Goal: Task Accomplishment & Management: Manage account settings

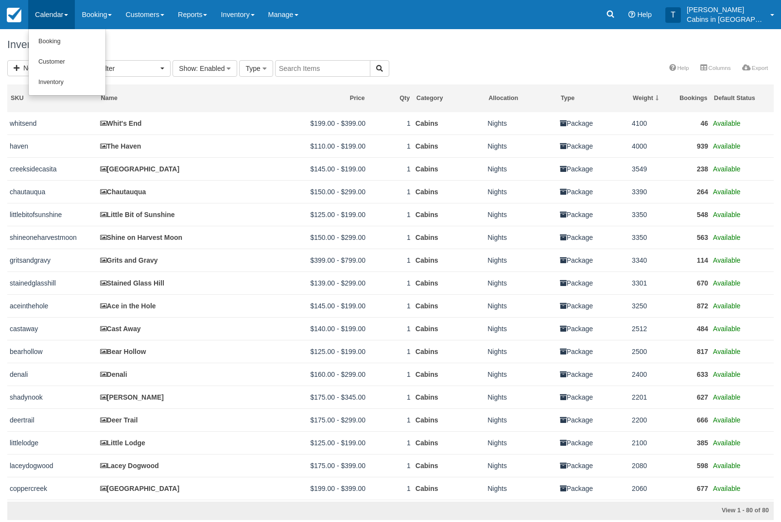
select select
click at [622, 19] on div at bounding box center [390, 261] width 781 height 522
click at [614, 17] on icon at bounding box center [610, 14] width 7 height 7
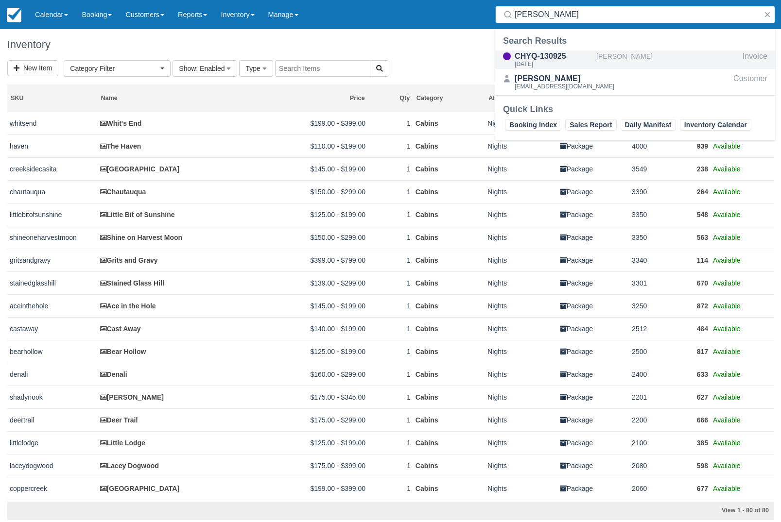
type input "bovair"
click at [642, 58] on div "[PERSON_NAME]" at bounding box center [667, 60] width 142 height 18
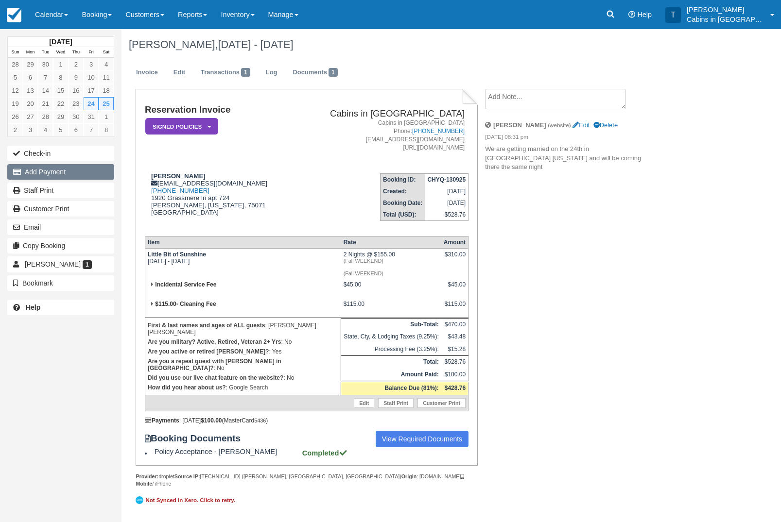
click at [76, 172] on button "Add Payment" at bounding box center [60, 172] width 107 height 16
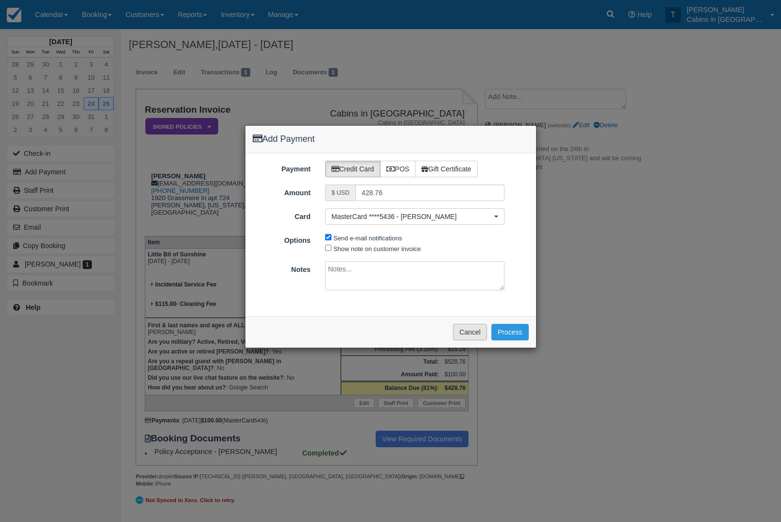
click at [469, 338] on button "Cancel" at bounding box center [470, 332] width 34 height 17
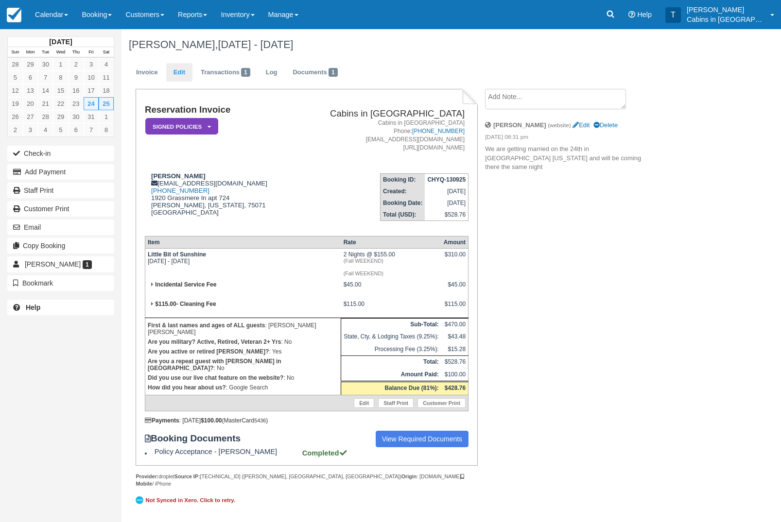
click at [186, 69] on link "Edit" at bounding box center [179, 72] width 26 height 19
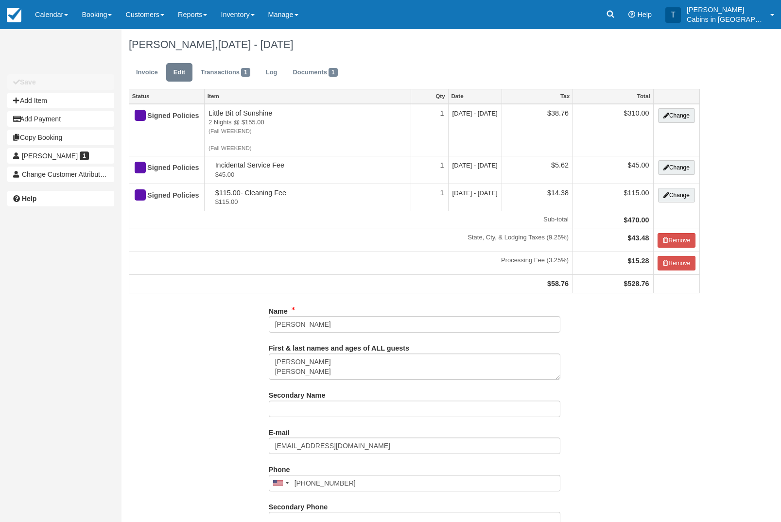
type input "[PHONE_NUMBER]"
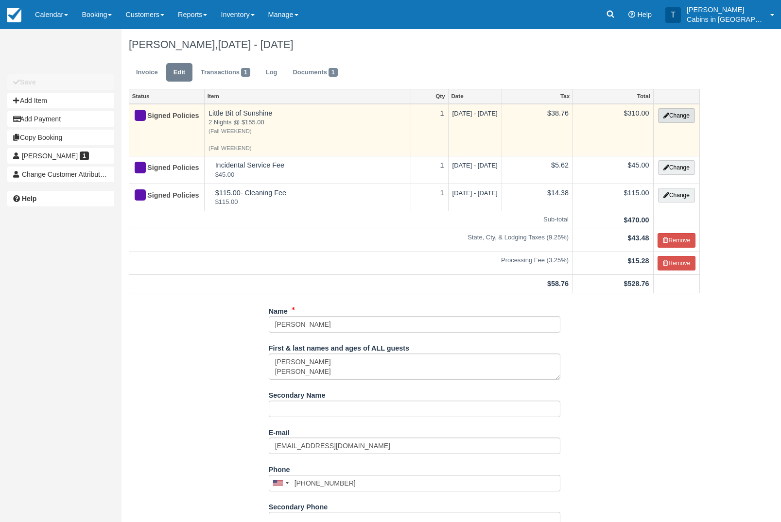
click at [676, 115] on button "Change" at bounding box center [676, 115] width 37 height 15
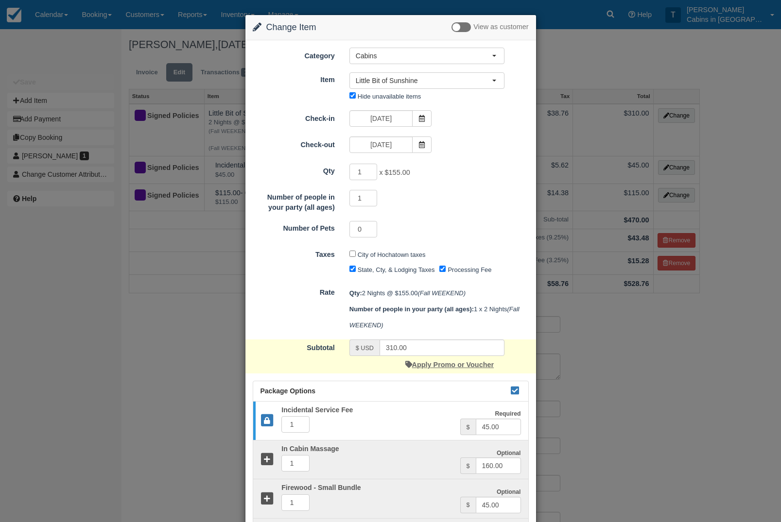
click at [438, 369] on link "Apply Promo or Voucher" at bounding box center [449, 365] width 88 height 8
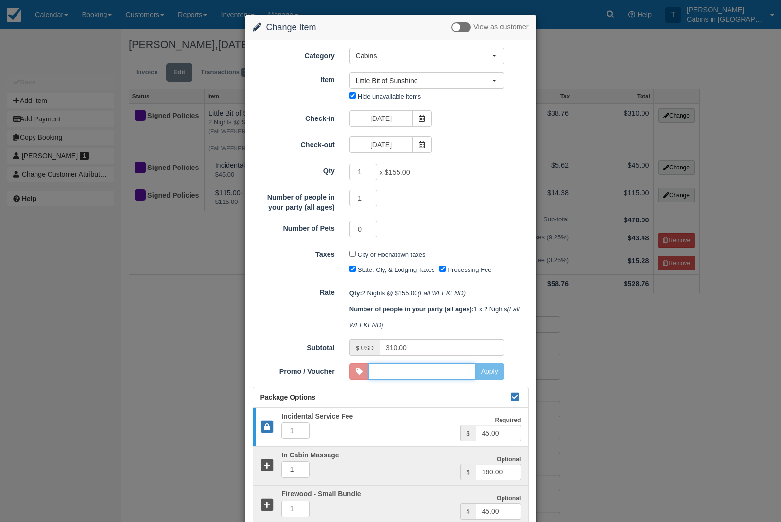
click at [424, 380] on input "Promo / Voucher" at bounding box center [421, 371] width 107 height 17
type input "superheroperks"
click at [493, 380] on button "Apply" at bounding box center [490, 371] width 30 height 17
type input "279.00"
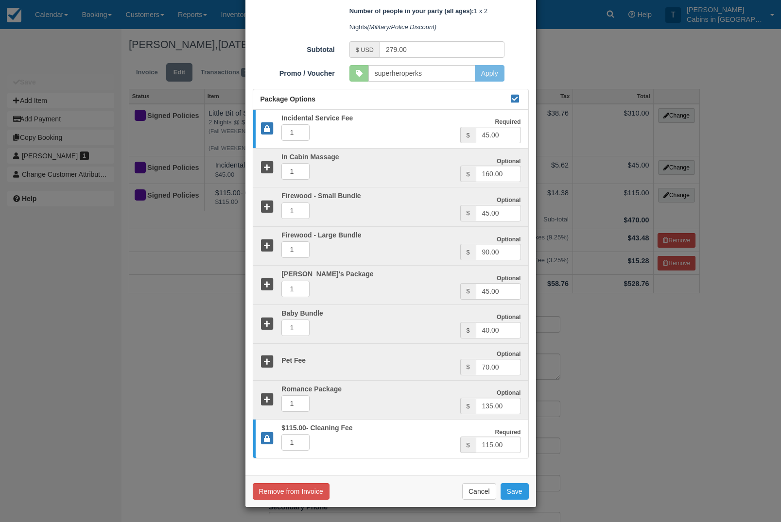
scroll to position [323, 0]
click at [521, 485] on button "Save" at bounding box center [514, 491] width 28 height 17
checkbox input "false"
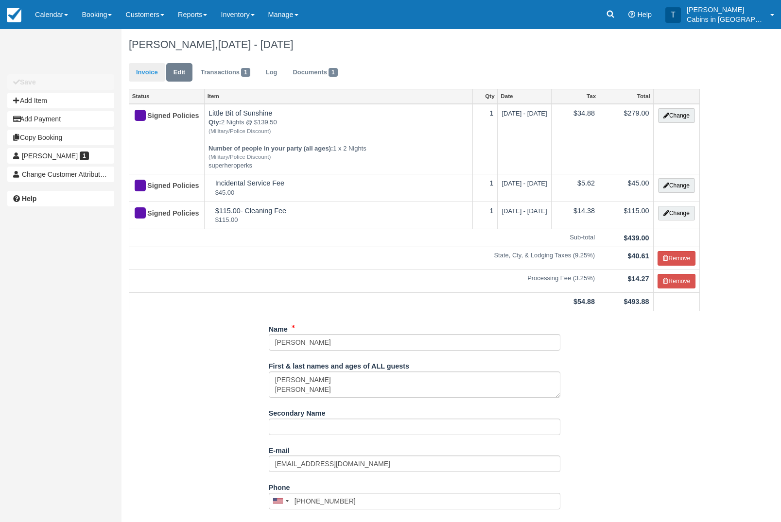
click at [144, 66] on link "Invoice" at bounding box center [147, 72] width 36 height 19
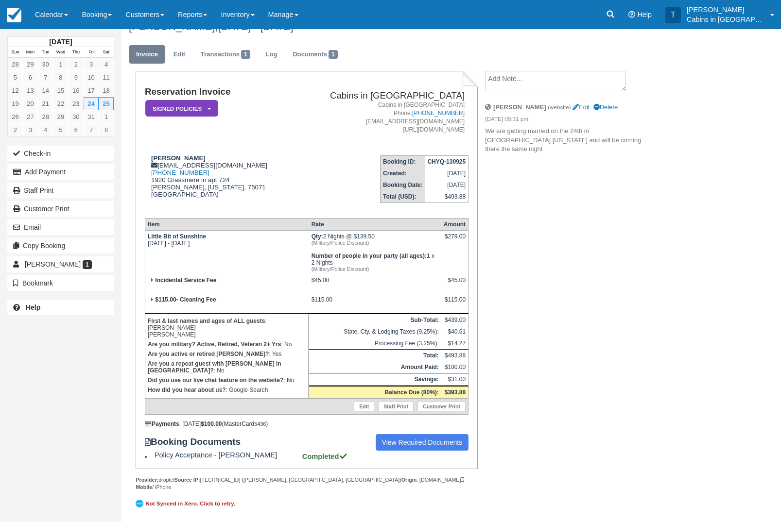
scroll to position [34, 0]
click at [95, 168] on button "Add Payment" at bounding box center [60, 172] width 107 height 16
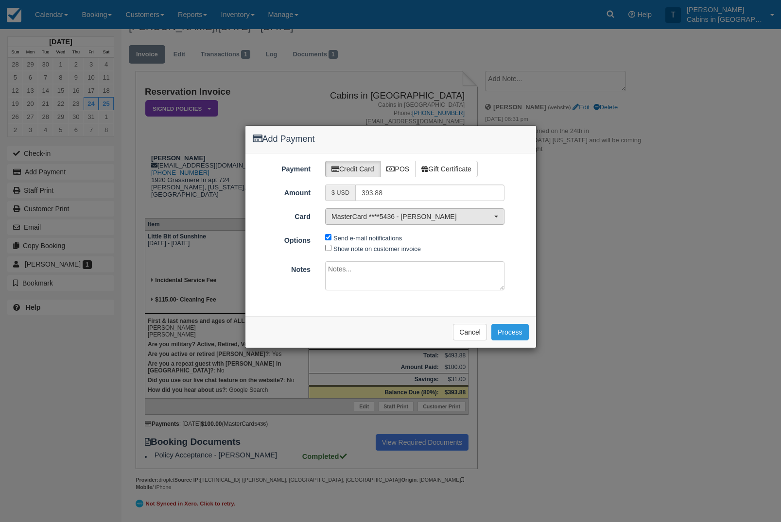
click at [491, 215] on span "MasterCard ****5436 - Robert Bovaird" at bounding box center [411, 217] width 160 height 10
click at [425, 257] on link "[ New Card ]" at bounding box center [415, 264] width 178 height 15
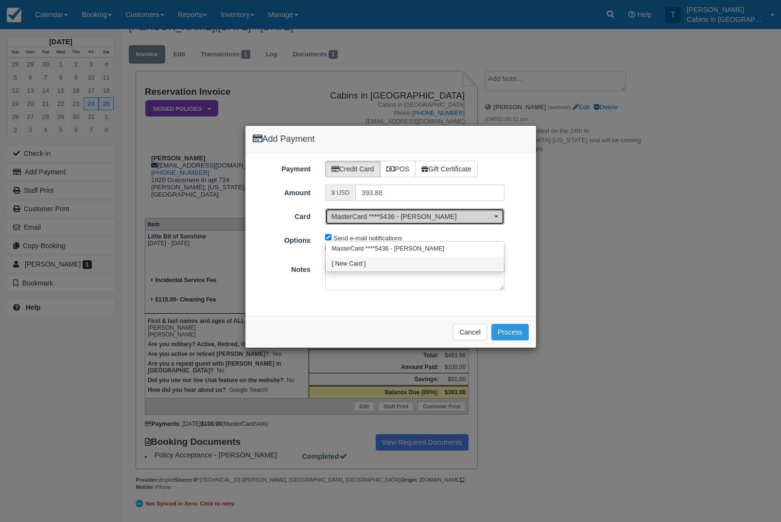
select select "0"
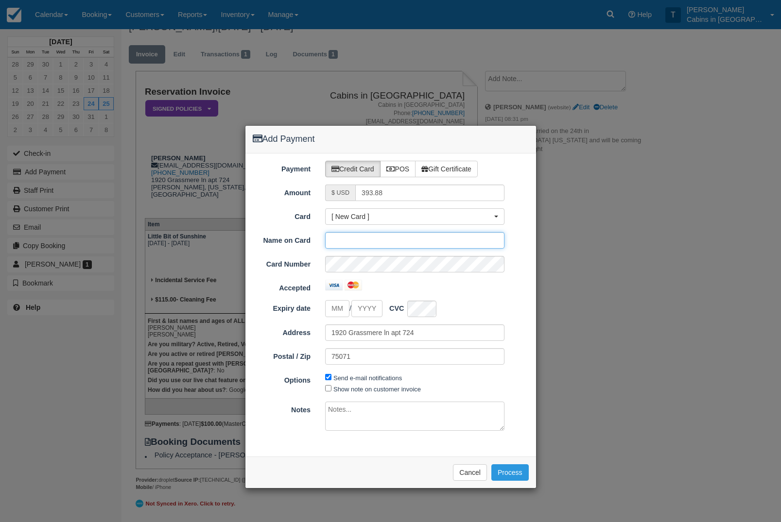
scroll to position [33, 0]
type input "Robert Bovaird"
click at [341, 310] on input "tel" at bounding box center [337, 308] width 24 height 17
type input "11"
type input "2028"
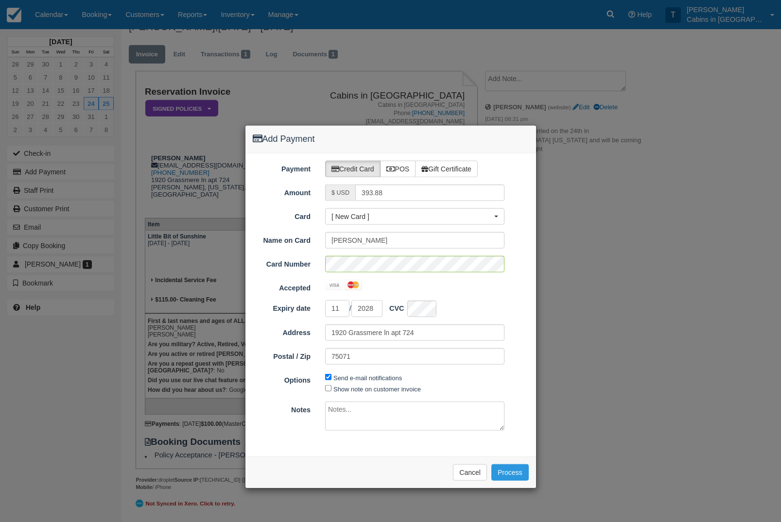
click at [514, 308] on div "Expiry date 11 / 2028 CVC" at bounding box center [390, 308] width 291 height 17
click at [517, 471] on button "Process" at bounding box center [509, 473] width 37 height 17
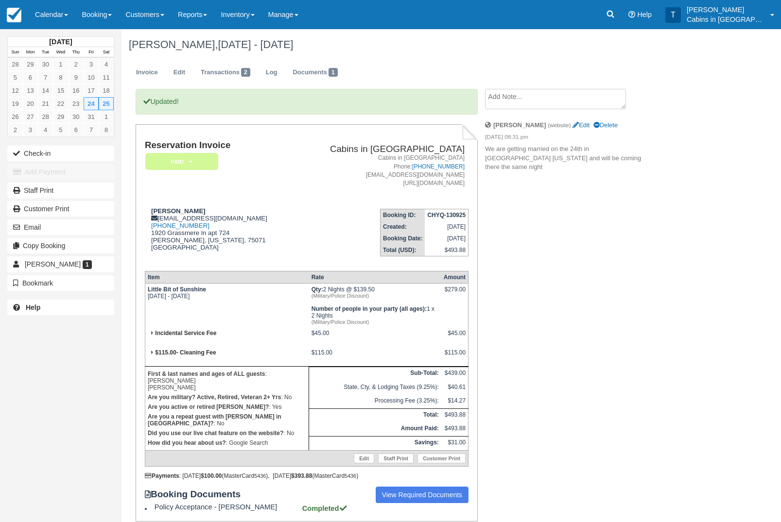
click at [201, 158] on em "Paid" at bounding box center [181, 161] width 73 height 17
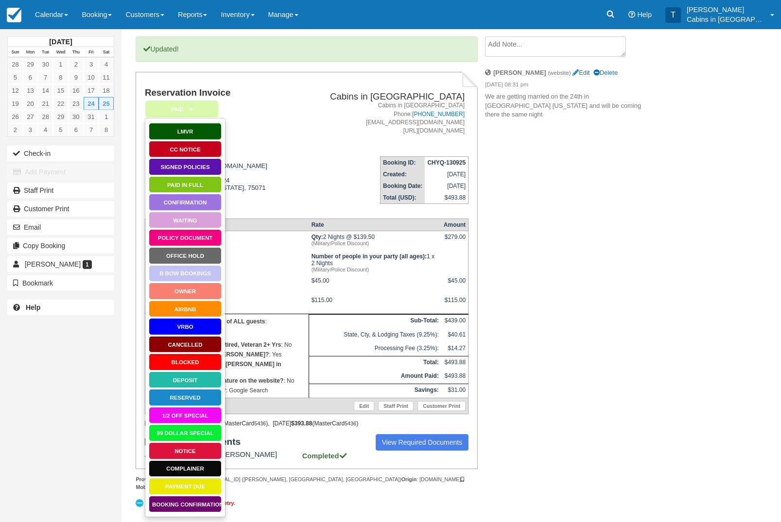
scroll to position [80, 0]
click at [206, 496] on link "Booking Confirmation" at bounding box center [185, 504] width 73 height 17
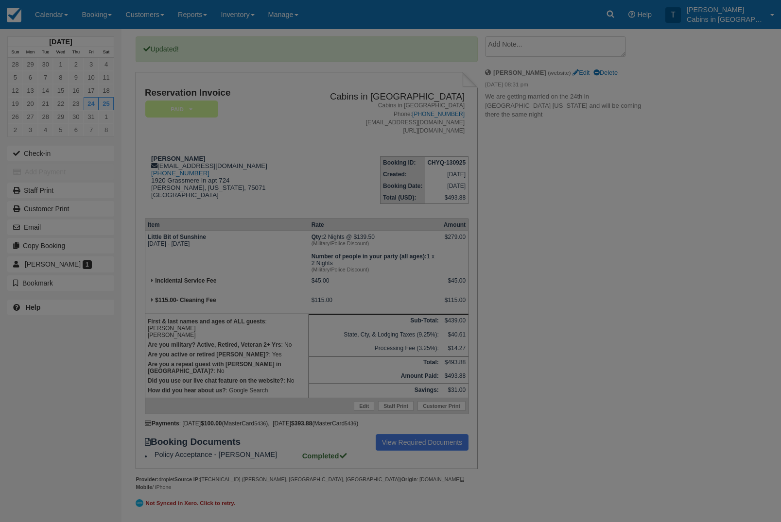
scroll to position [118, 0]
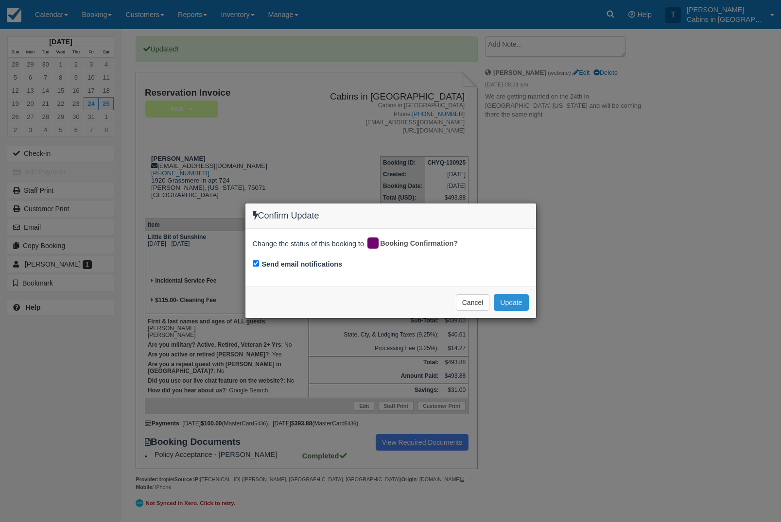
click at [514, 302] on button "Update" at bounding box center [511, 302] width 34 height 17
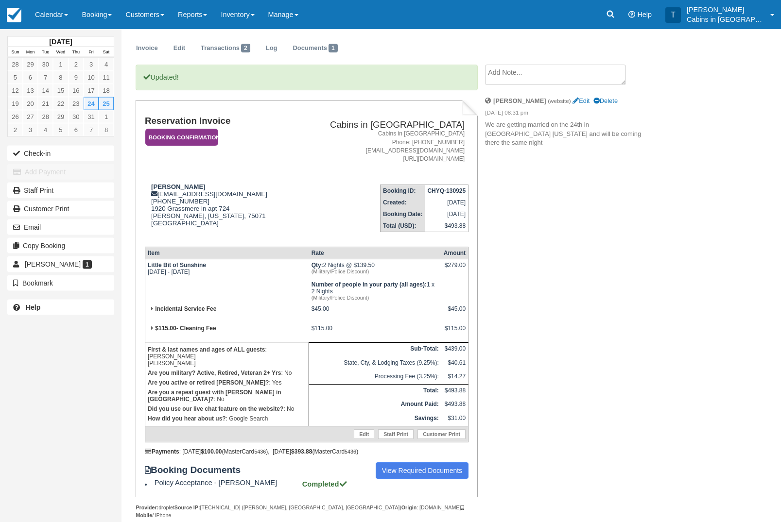
scroll to position [21, 0]
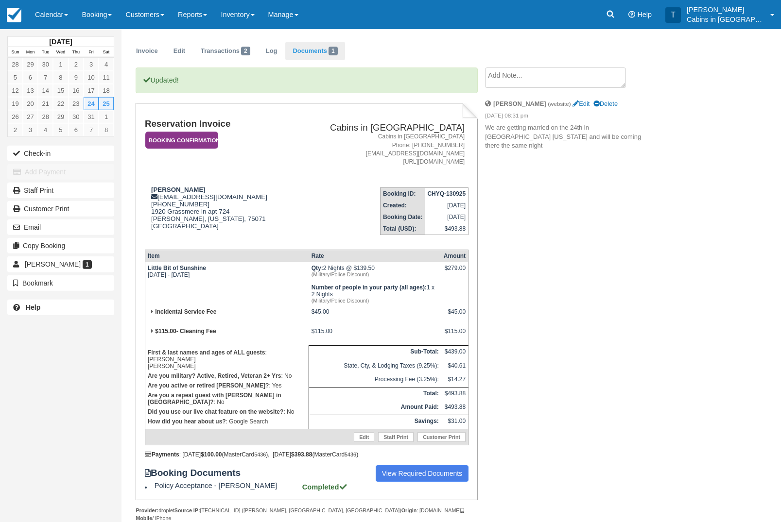
click at [324, 54] on link "Documents 1" at bounding box center [314, 51] width 59 height 19
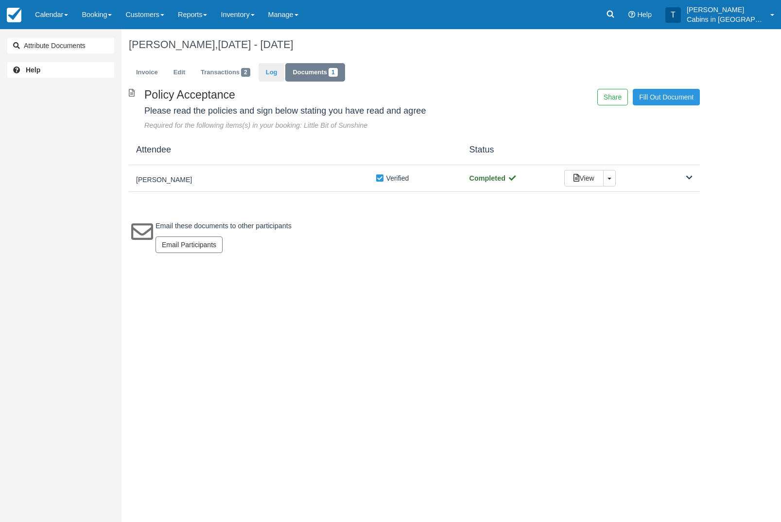
click at [285, 79] on link "Log" at bounding box center [271, 72] width 26 height 19
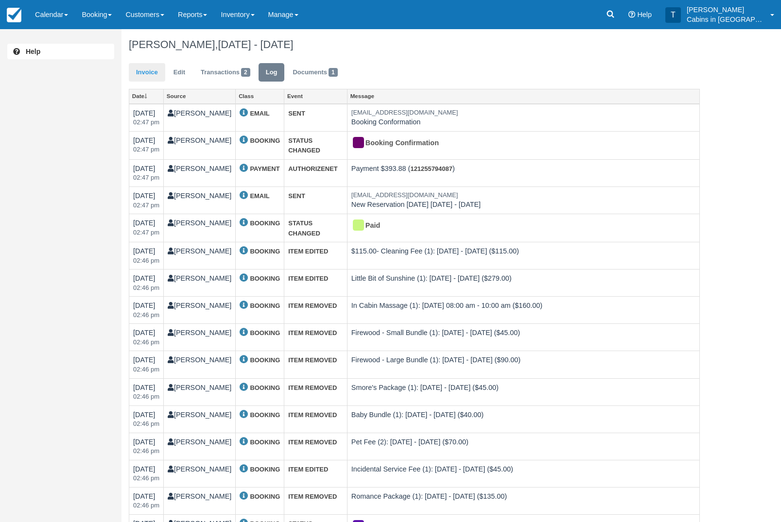
click at [155, 71] on link "Invoice" at bounding box center [147, 72] width 36 height 19
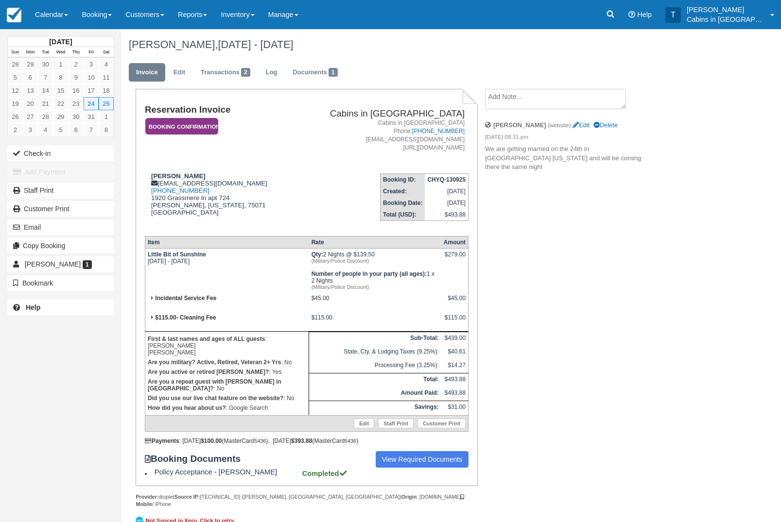
click at [212, 127] on em "Booking Confirmation" at bounding box center [181, 126] width 73 height 17
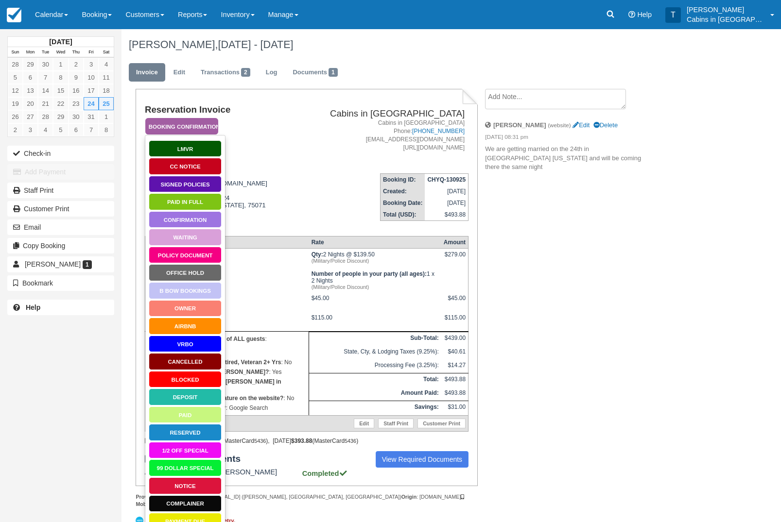
click at [201, 181] on link "Signed Policies" at bounding box center [185, 184] width 73 height 17
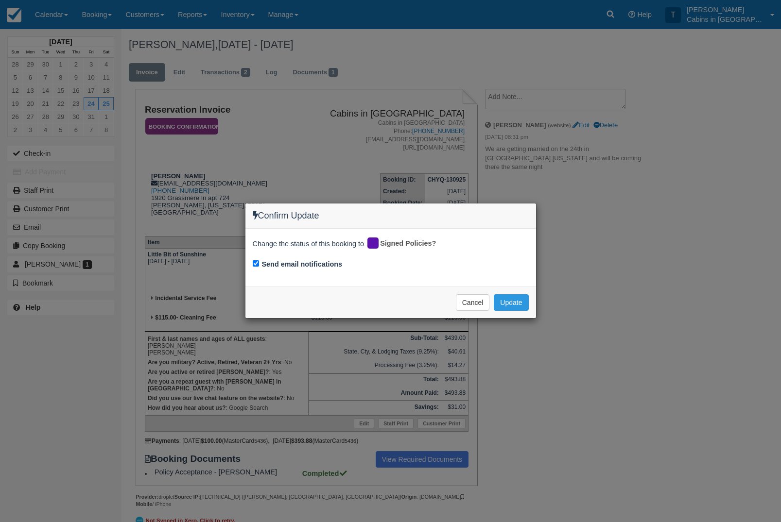
click at [257, 263] on input "Send email notifications" at bounding box center [256, 263] width 6 height 6
checkbox input "false"
click at [513, 301] on button "Update" at bounding box center [511, 302] width 34 height 17
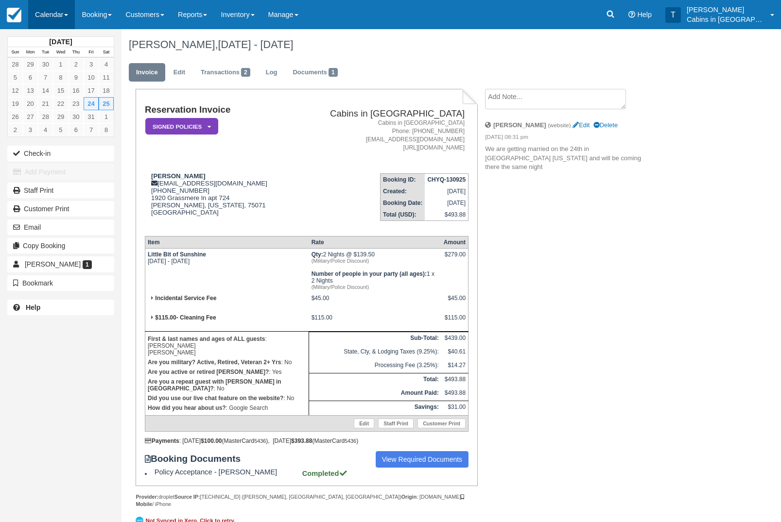
click at [49, 17] on link "Calendar" at bounding box center [51, 14] width 47 height 29
click at [61, 65] on link "Customer" at bounding box center [67, 62] width 77 height 20
